Goal: Find contact information: Find contact information

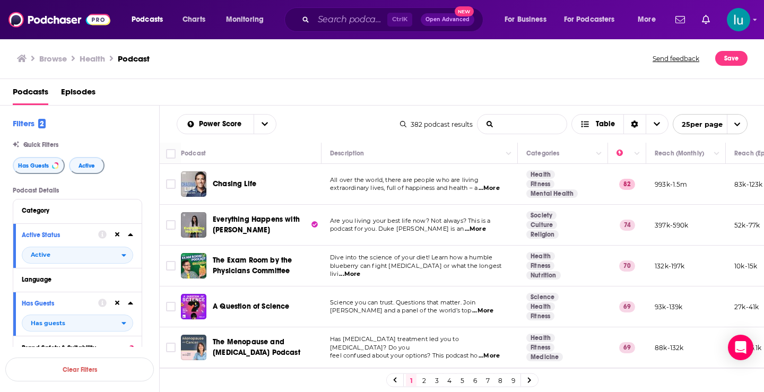
click at [497, 120] on input "List Search Input" at bounding box center [522, 124] width 89 height 19
type input ""Cancer""
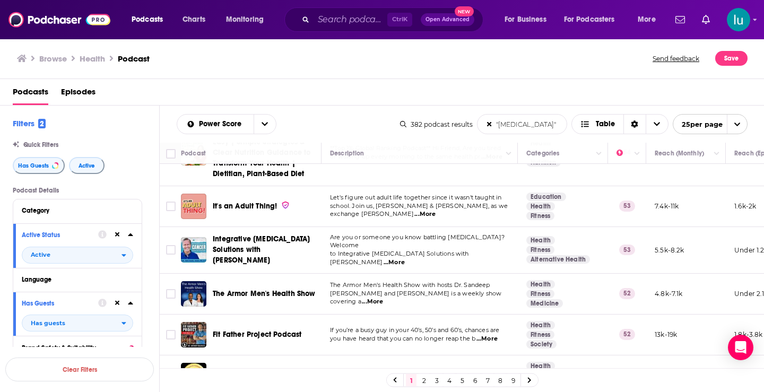
scroll to position [857, 0]
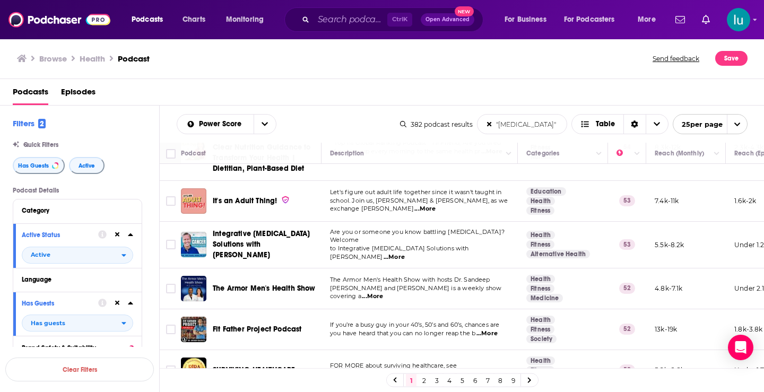
click at [532, 382] on link at bounding box center [529, 380] width 17 height 12
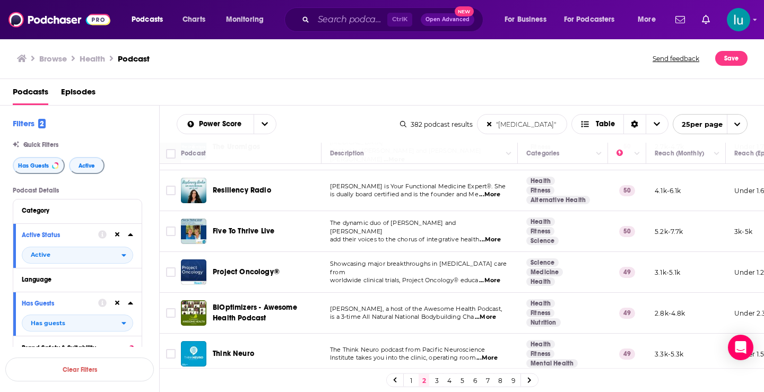
scroll to position [335, 0]
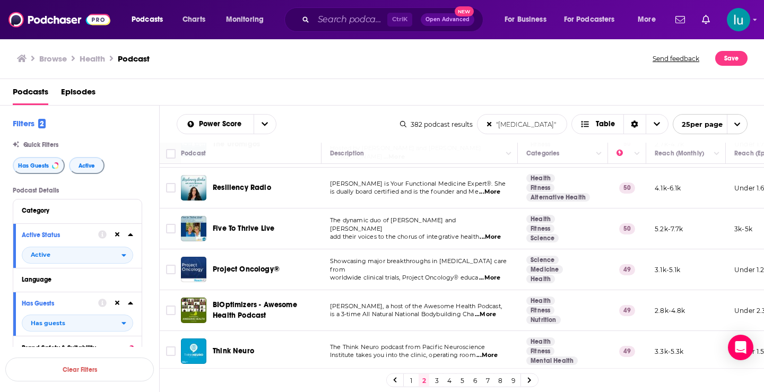
click at [493, 274] on span "...More" at bounding box center [489, 278] width 21 height 8
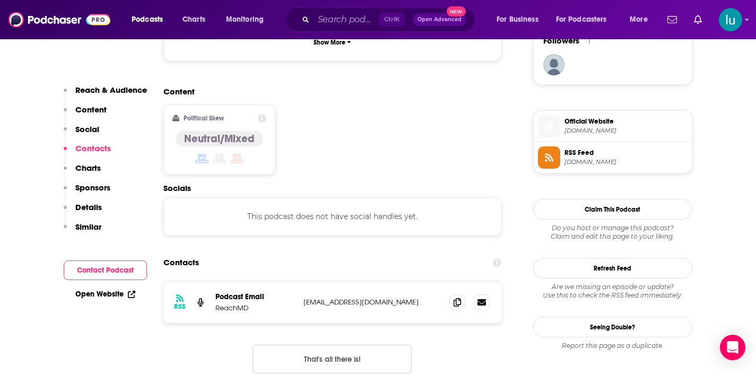
scroll to position [798, 0]
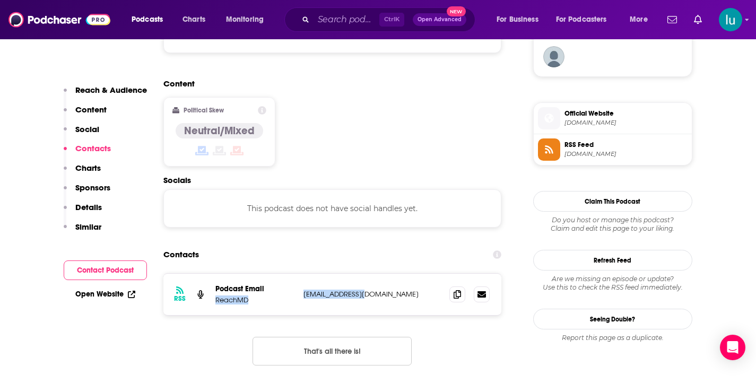
drag, startPoint x: 372, startPoint y: 243, endPoint x: 300, endPoint y: 238, distance: 71.8
click at [0, 0] on div "Podcast Email ReachMD [EMAIL_ADDRESS][DOMAIN_NAME] [EMAIL_ADDRESS][DOMAIN_NAME]" at bounding box center [0, 0] width 0 height 0
click at [399, 290] on p "[EMAIL_ADDRESS][DOMAIN_NAME]" at bounding box center [373, 294] width 138 height 9
drag, startPoint x: 385, startPoint y: 243, endPoint x: 302, endPoint y: 239, distance: 82.9
click at [302, 274] on div "RSS Podcast Email ReachMD [EMAIL_ADDRESS][DOMAIN_NAME] [EMAIL_ADDRESS][DOMAIN_N…" at bounding box center [332, 294] width 339 height 41
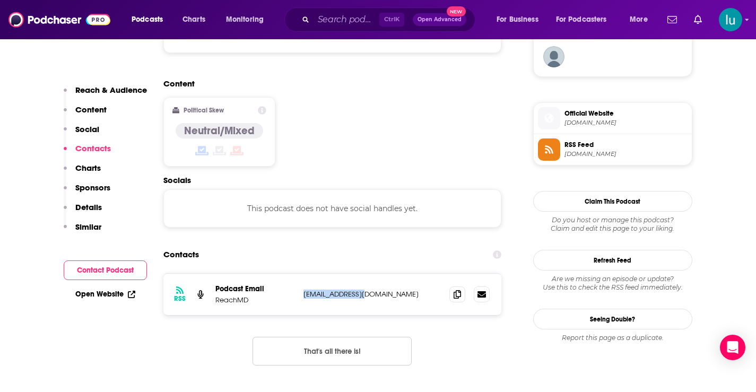
copy p "[EMAIL_ADDRESS][DOMAIN_NAME]"
